Goal: Transaction & Acquisition: Purchase product/service

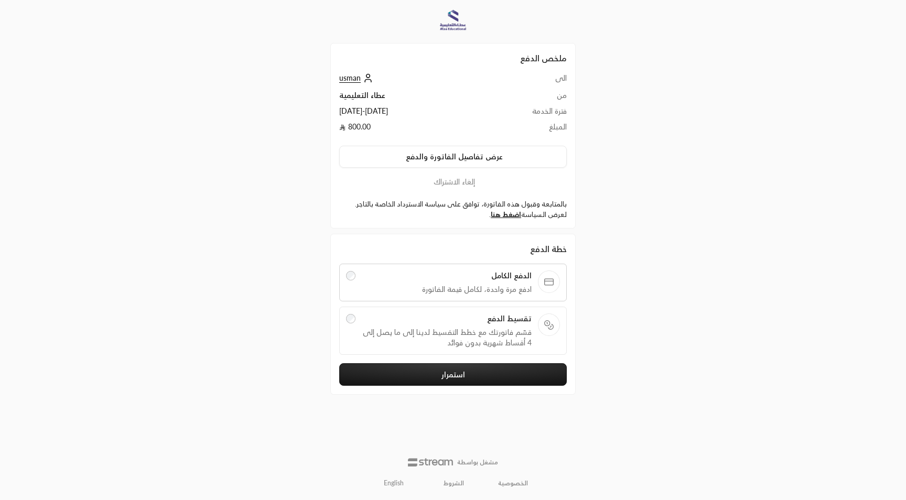
click at [398, 485] on link "English" at bounding box center [393, 483] width 31 height 17
